Goal: Task Accomplishment & Management: Manage account settings

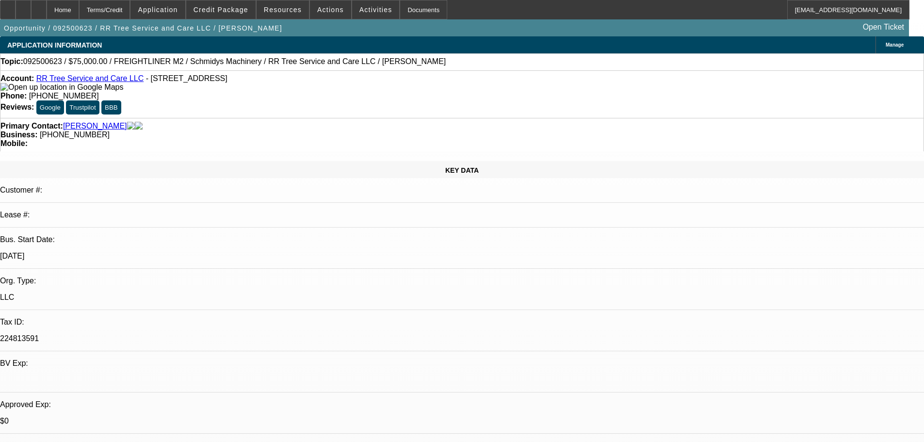
select select "0"
select select "3"
select select "0"
select select "6"
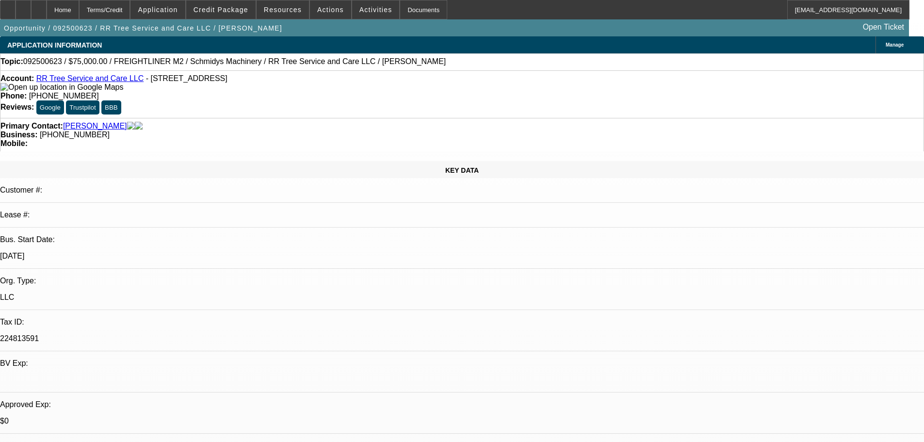
select select "0"
select select "2"
select select "0"
select select "6"
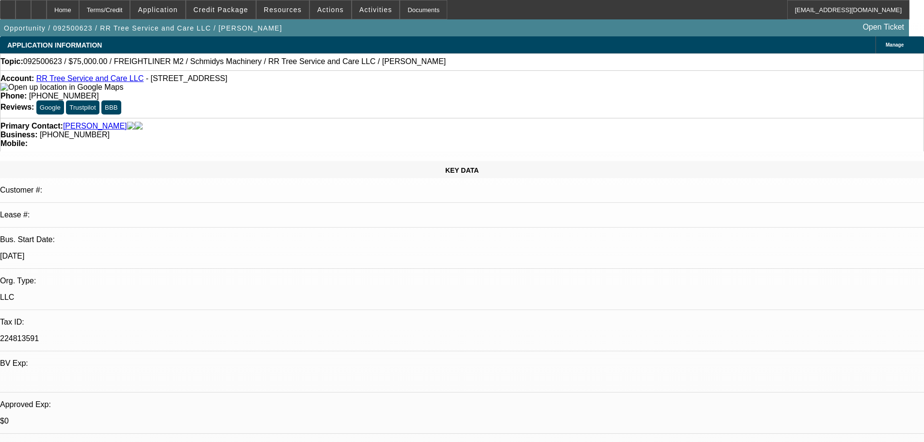
select select "0"
select select "6"
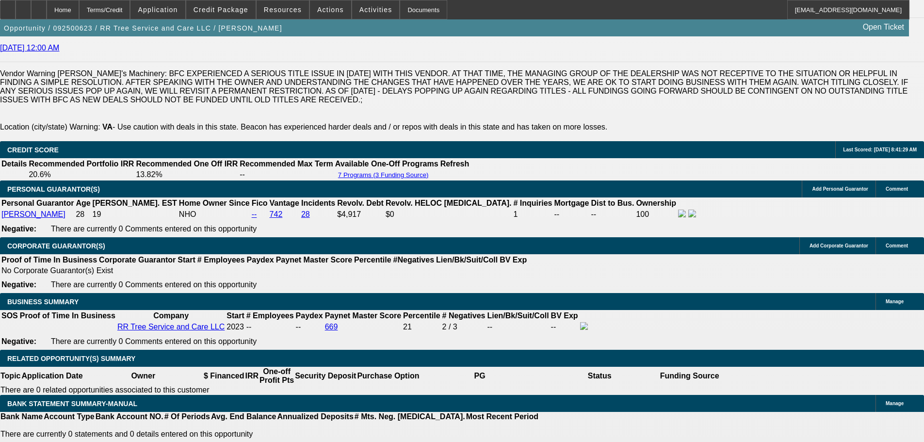
scroll to position [1309, 0]
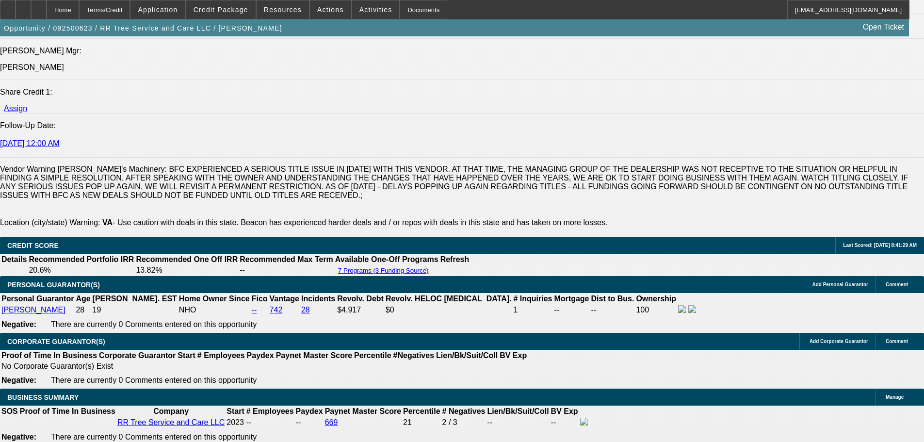
click at [229, 14] on span at bounding box center [220, 9] width 69 height 23
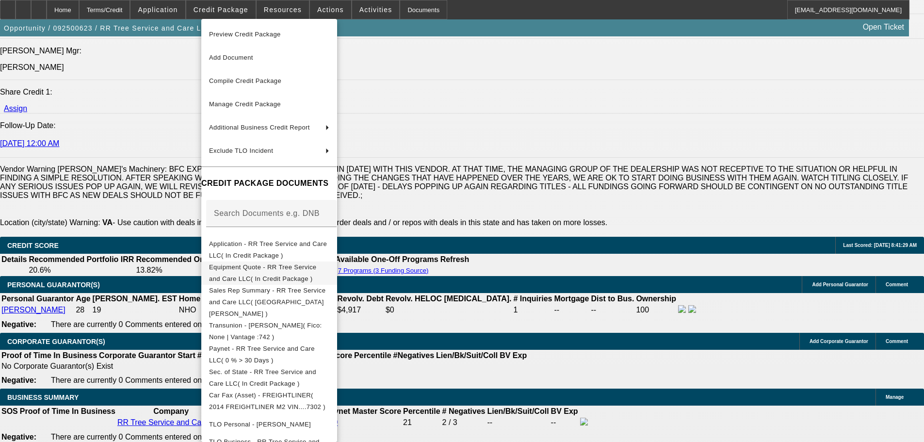
click at [273, 263] on span "Equipment Quote - RR Tree Service and Care LLC( In Credit Package )" at bounding box center [269, 272] width 120 height 23
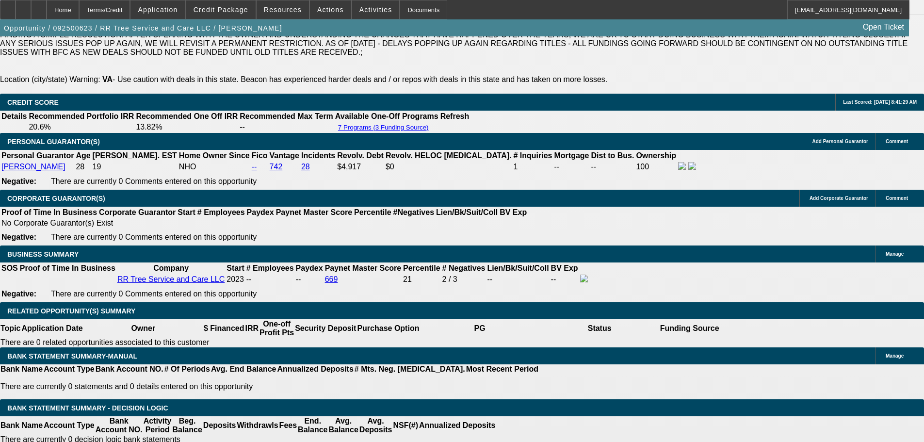
scroll to position [1455, 0]
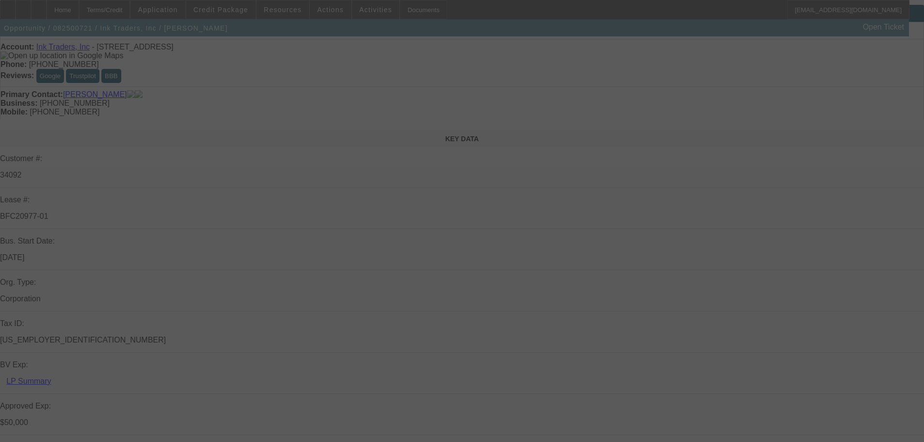
scroll to position [48, 0]
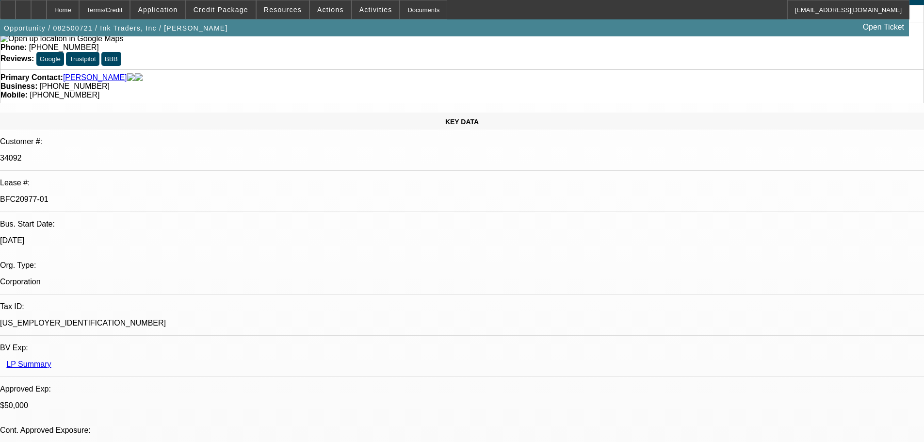
select select "0"
select select "2"
select select "0.1"
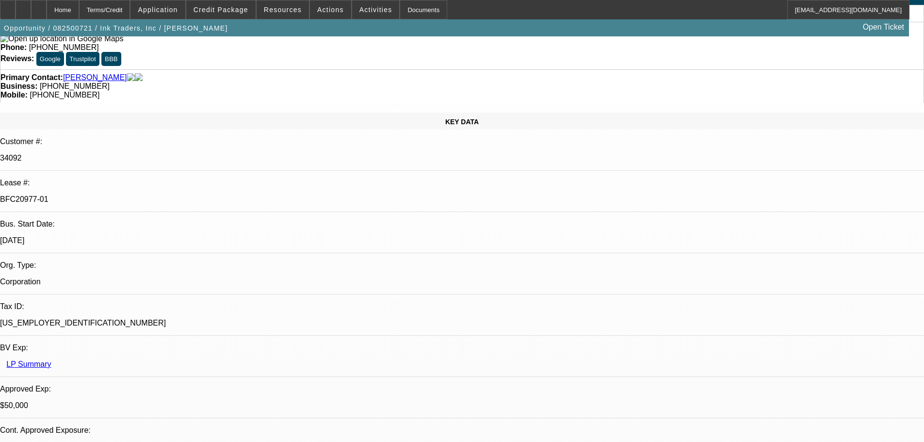
select select "4"
select select "0"
select select "2"
select select "0.1"
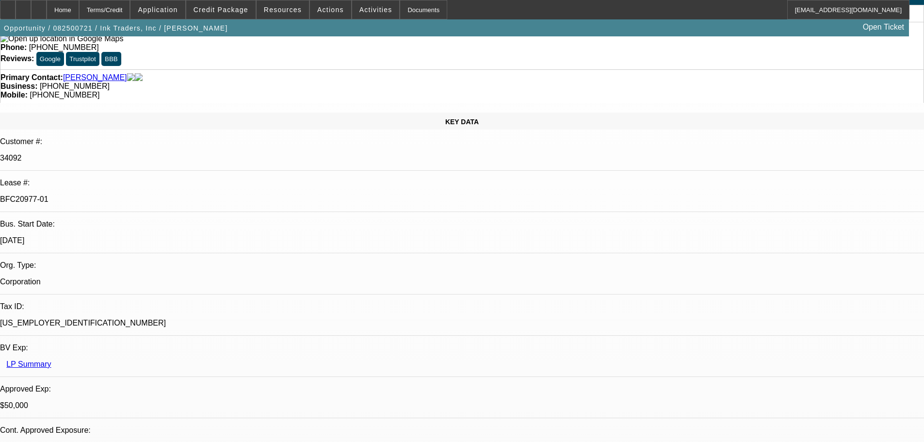
select select "4"
select select "0"
select select "2"
select select "0.1"
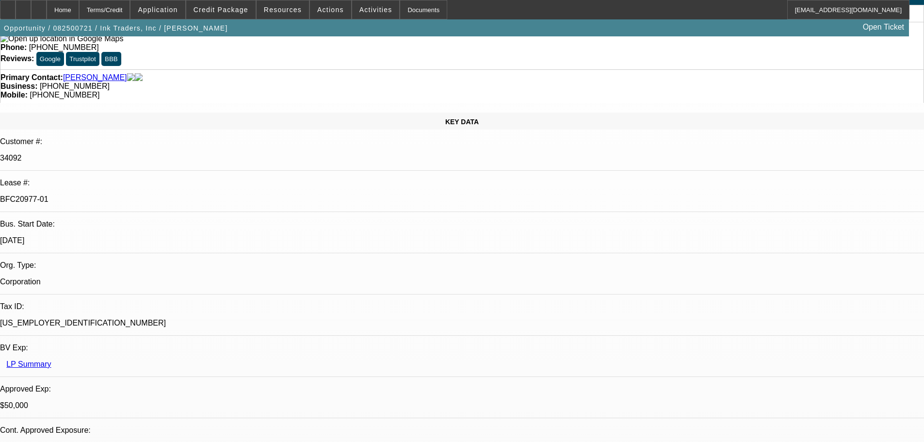
select select "4"
select select "0"
select select "2"
select select "0.1"
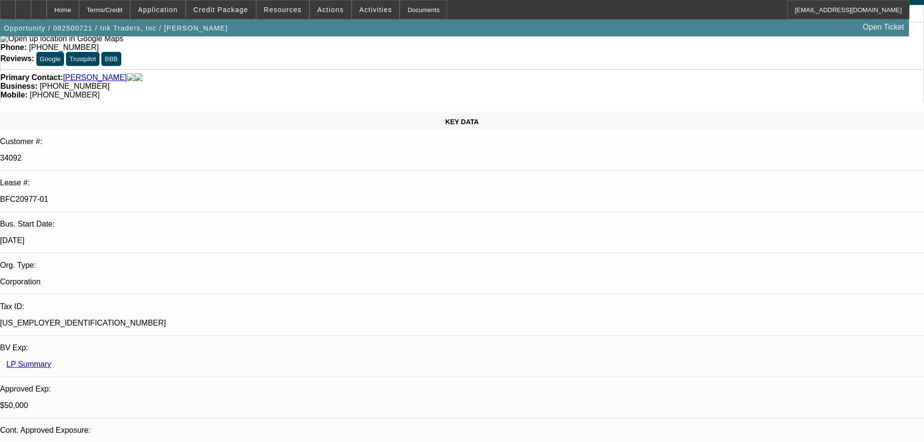
select select "4"
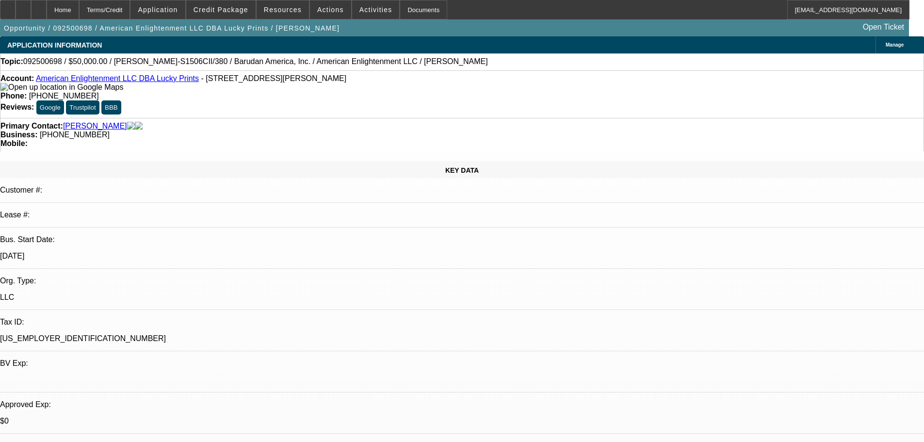
select select "0"
select select "2"
select select "0"
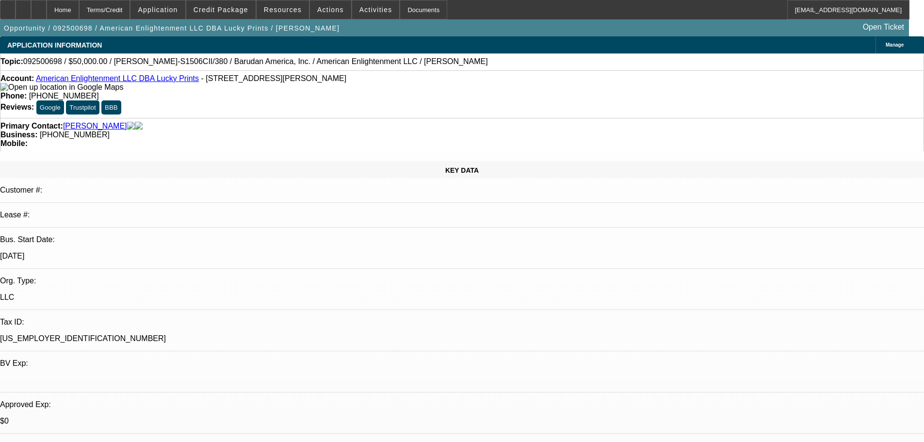
select select "0"
select select "2"
select select "0"
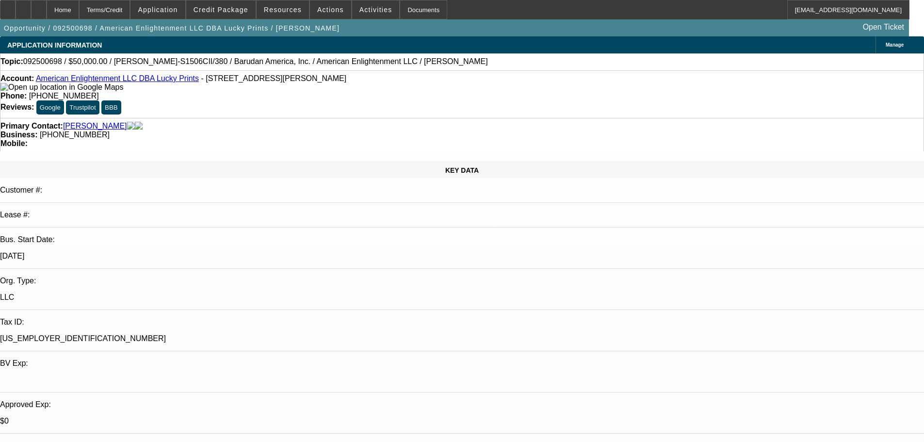
select select "0.1"
select select "4"
select select "0"
select select "0.1"
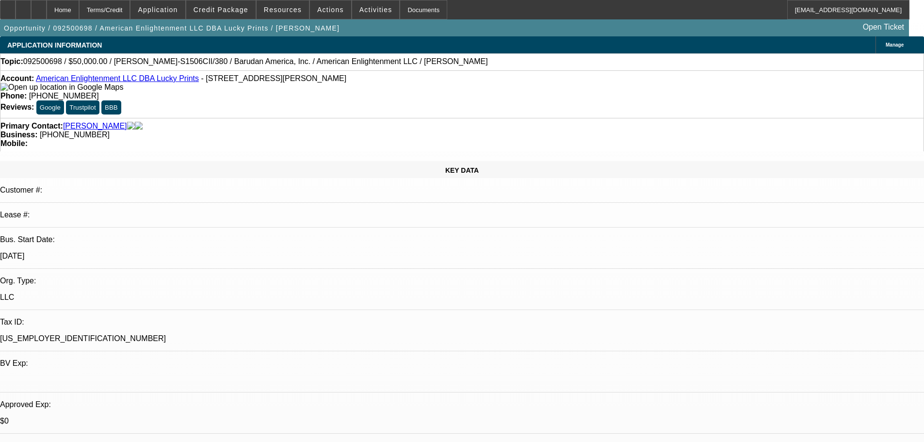
select select "4"
